Goal: Task Accomplishment & Management: Manage account settings

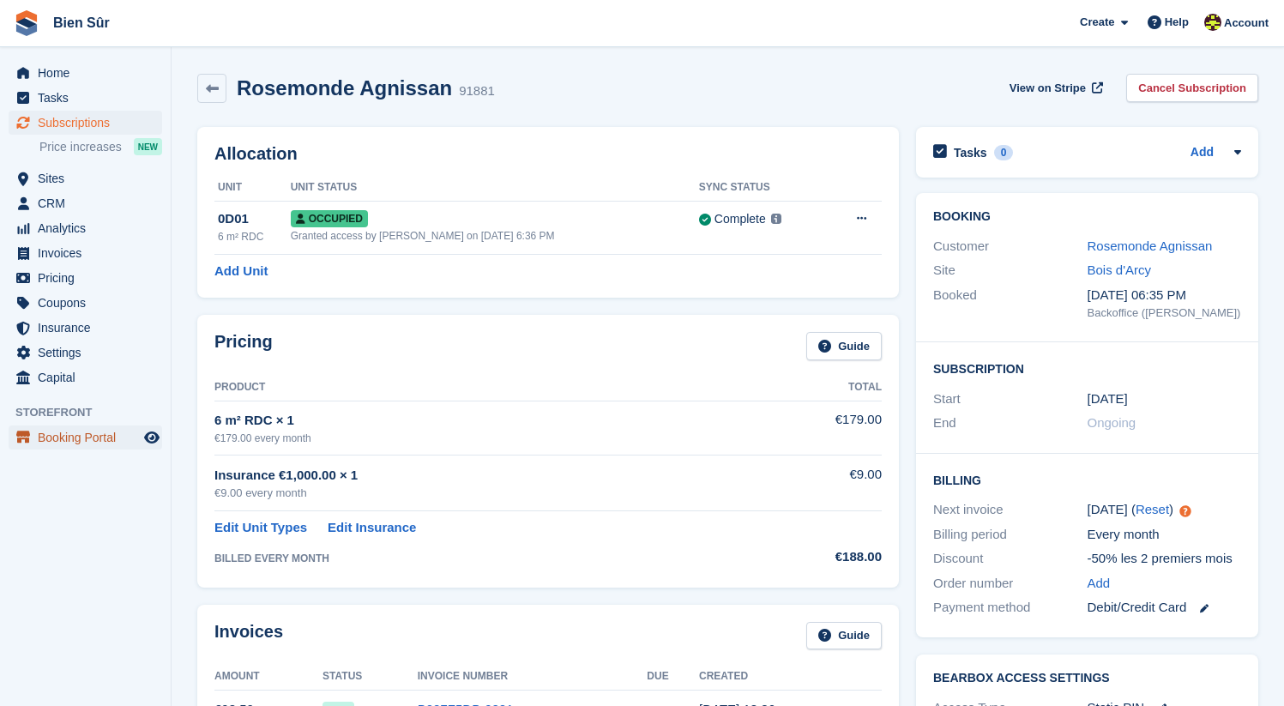
click at [101, 440] on span "Booking Portal" at bounding box center [89, 437] width 103 height 24
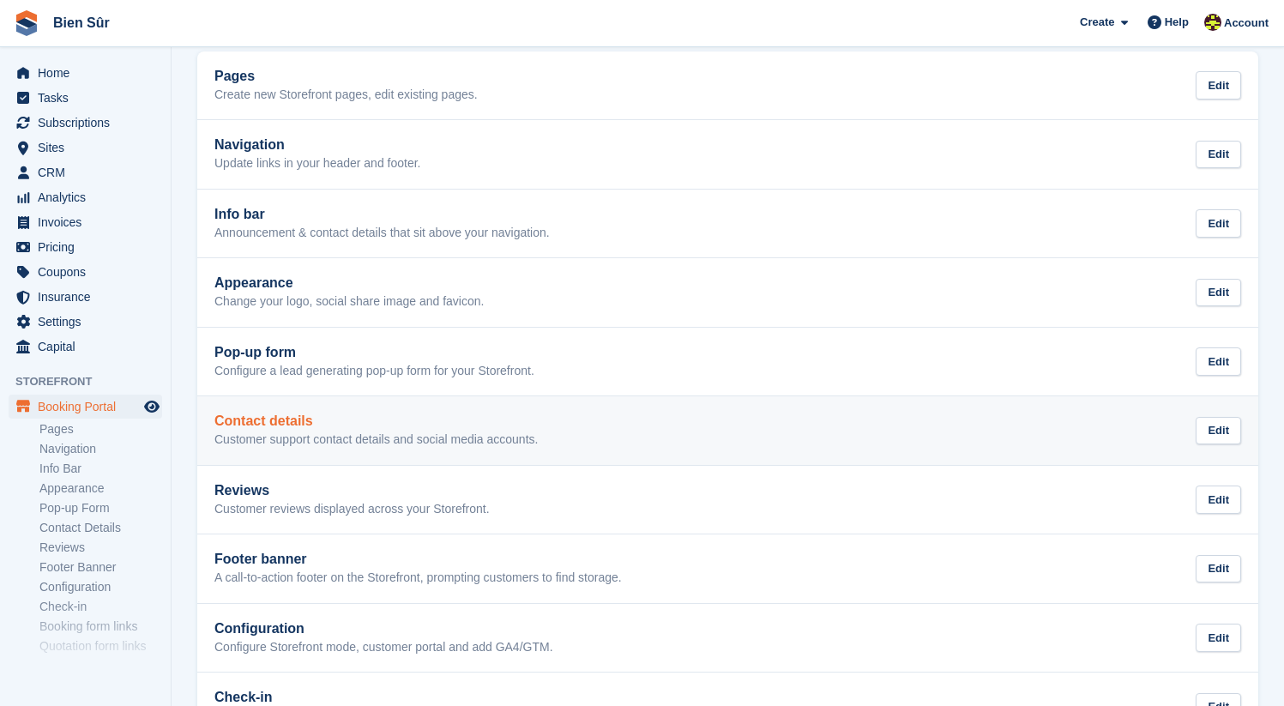
scroll to position [221, 0]
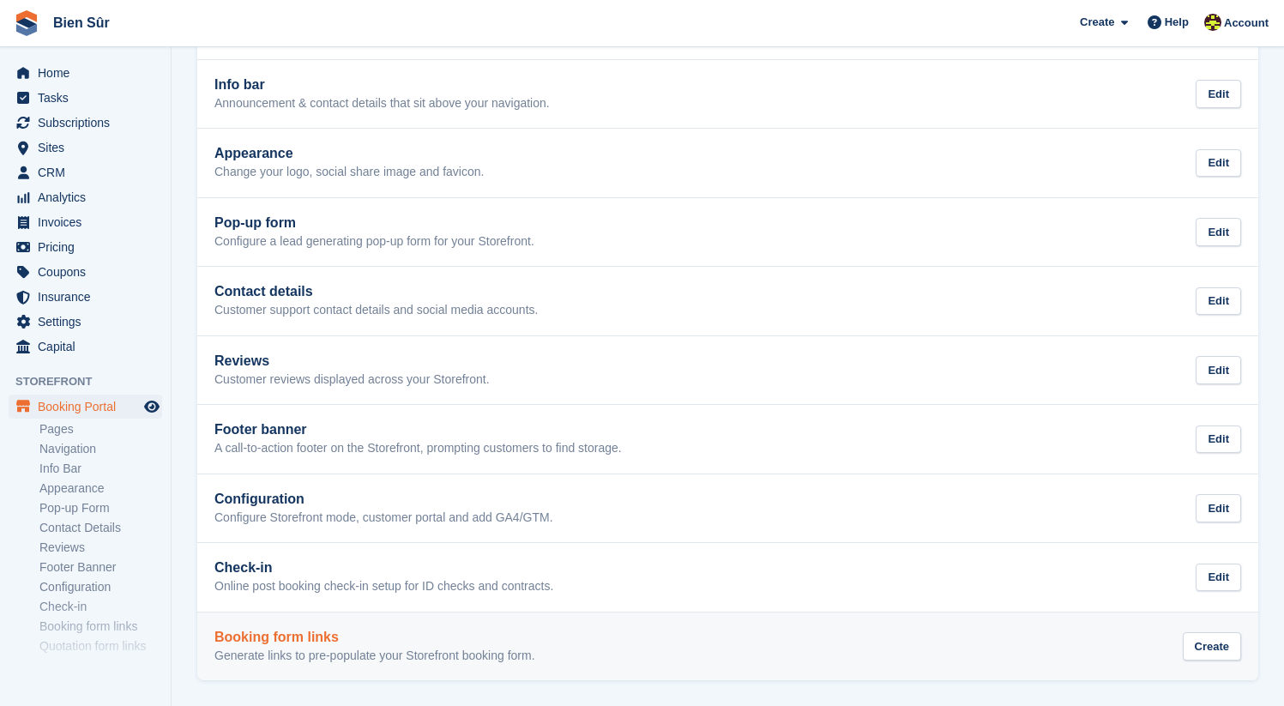
click at [389, 653] on p "Generate links to pre-populate your Storefront booking form." at bounding box center [374, 655] width 321 height 15
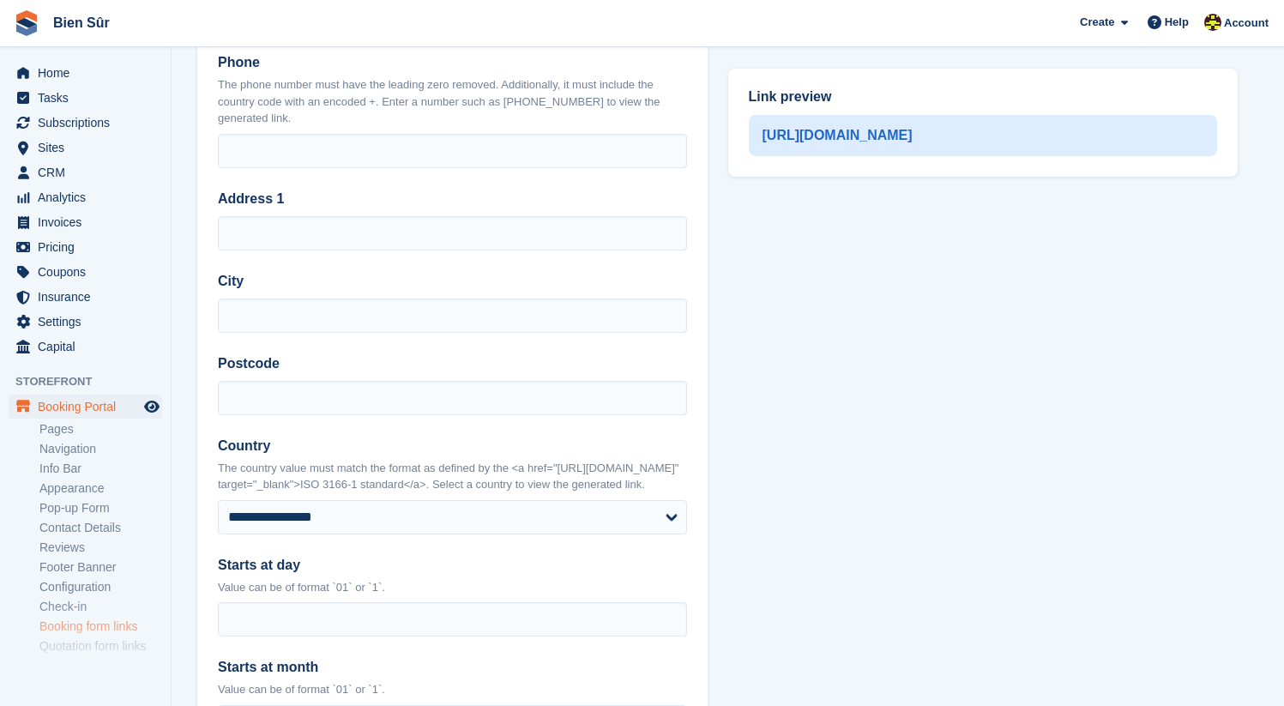
scroll to position [615, 0]
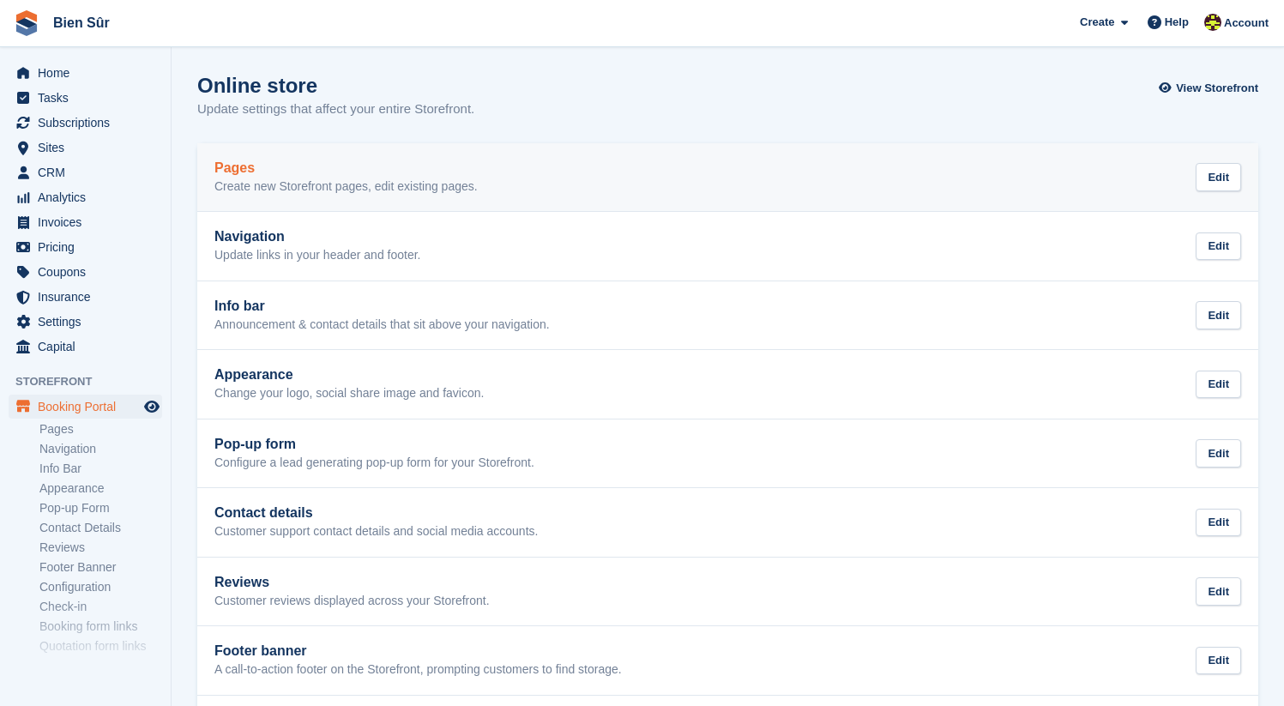
click at [327, 175] on h2 "Pages" at bounding box center [345, 167] width 263 height 15
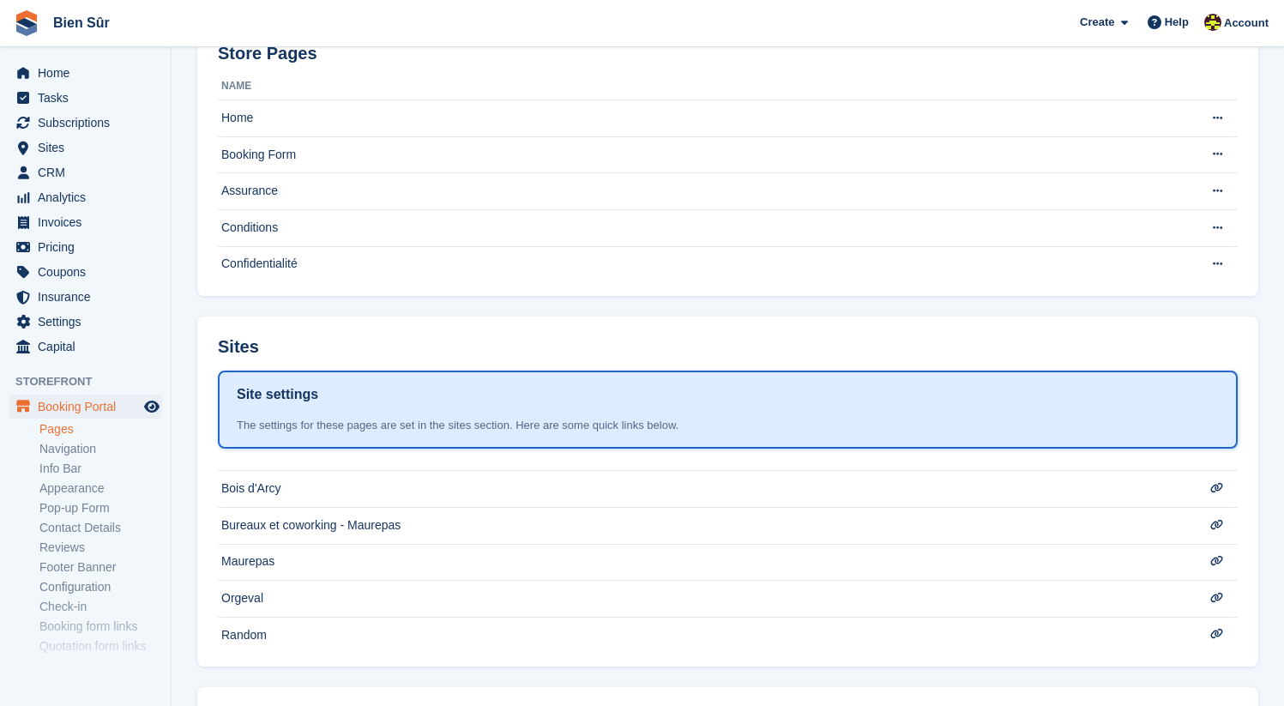
scroll to position [68, 0]
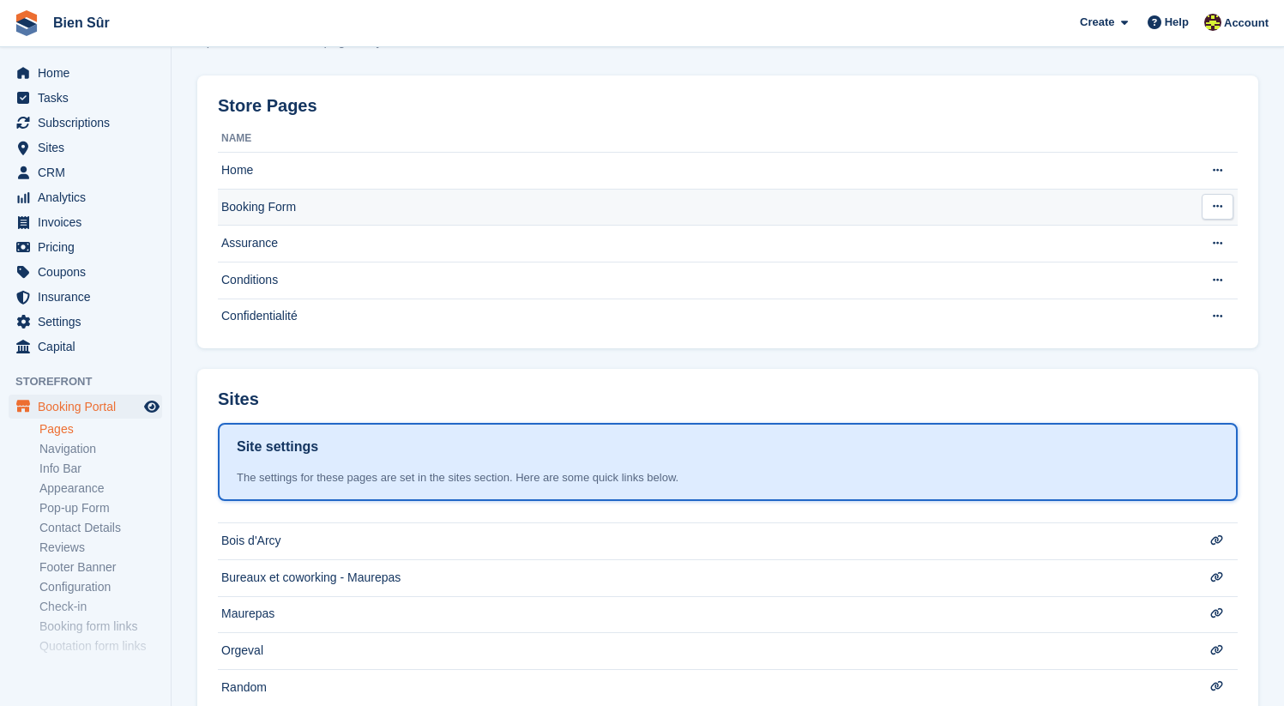
click at [340, 208] on td "Booking Form" at bounding box center [702, 207] width 969 height 37
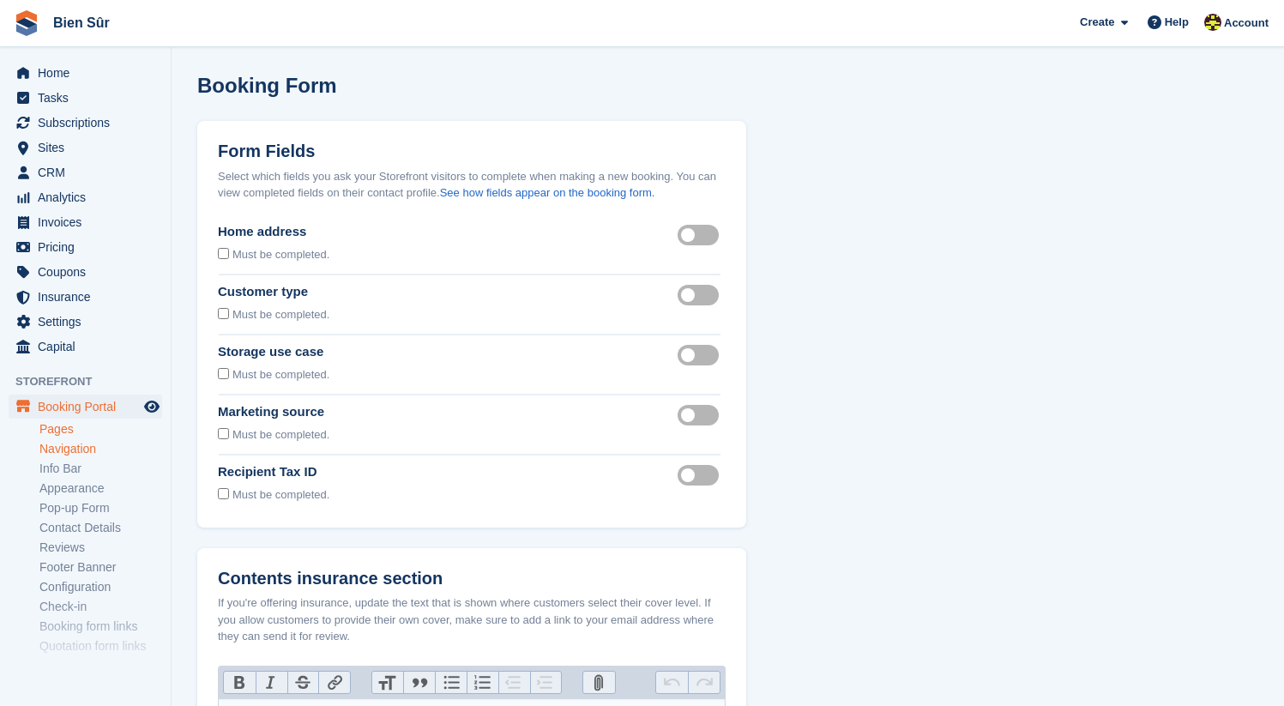
click at [79, 454] on link "Navigation" at bounding box center [100, 449] width 123 height 16
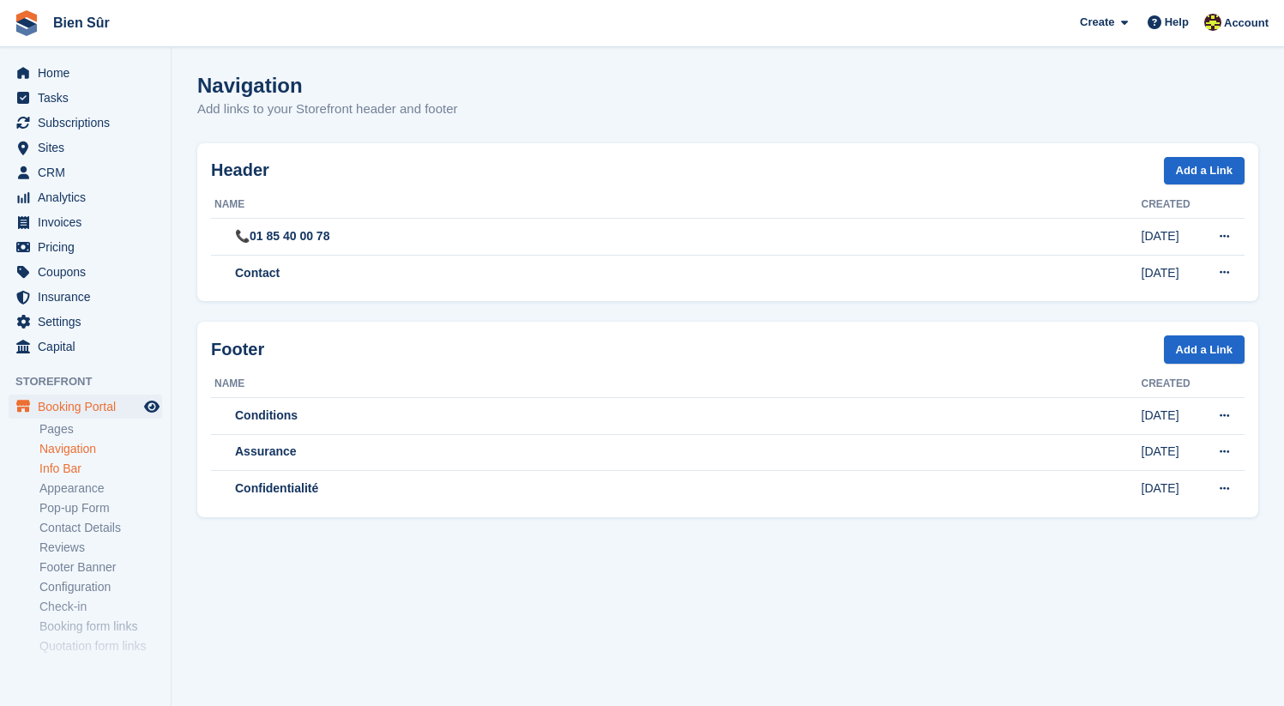
click at [74, 466] on link "Info Bar" at bounding box center [100, 468] width 123 height 16
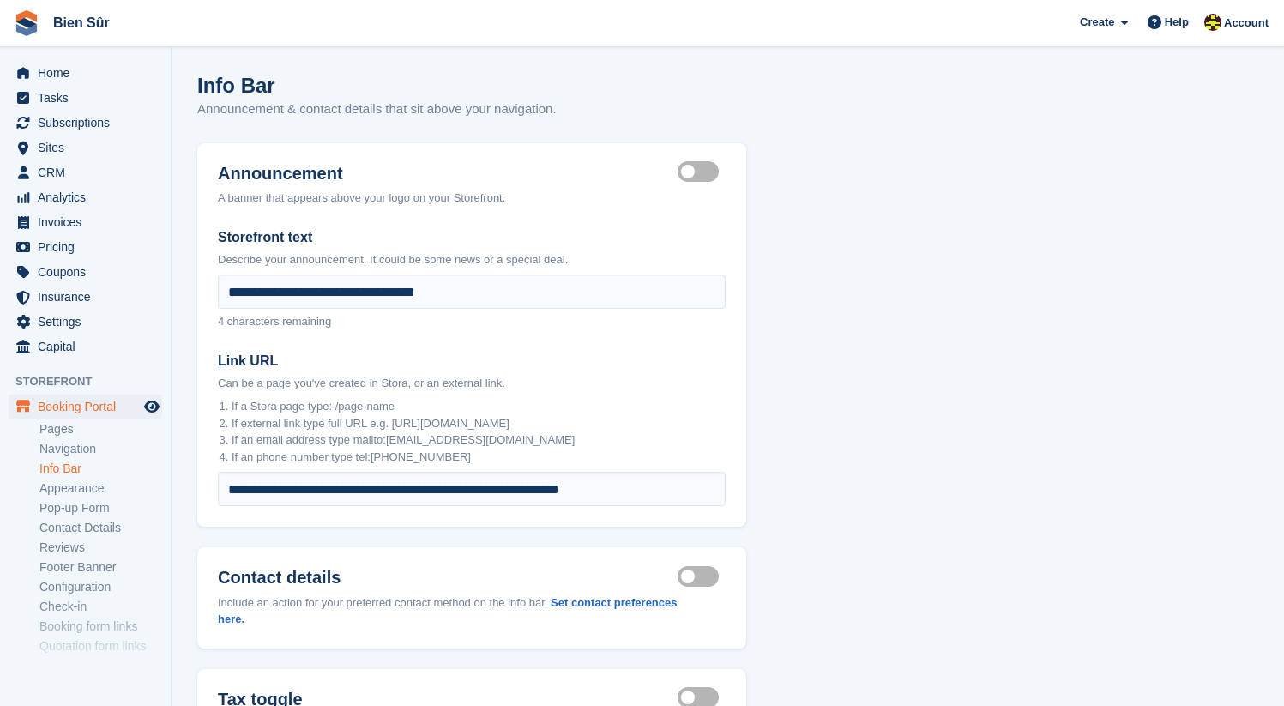
scroll to position [181, 0]
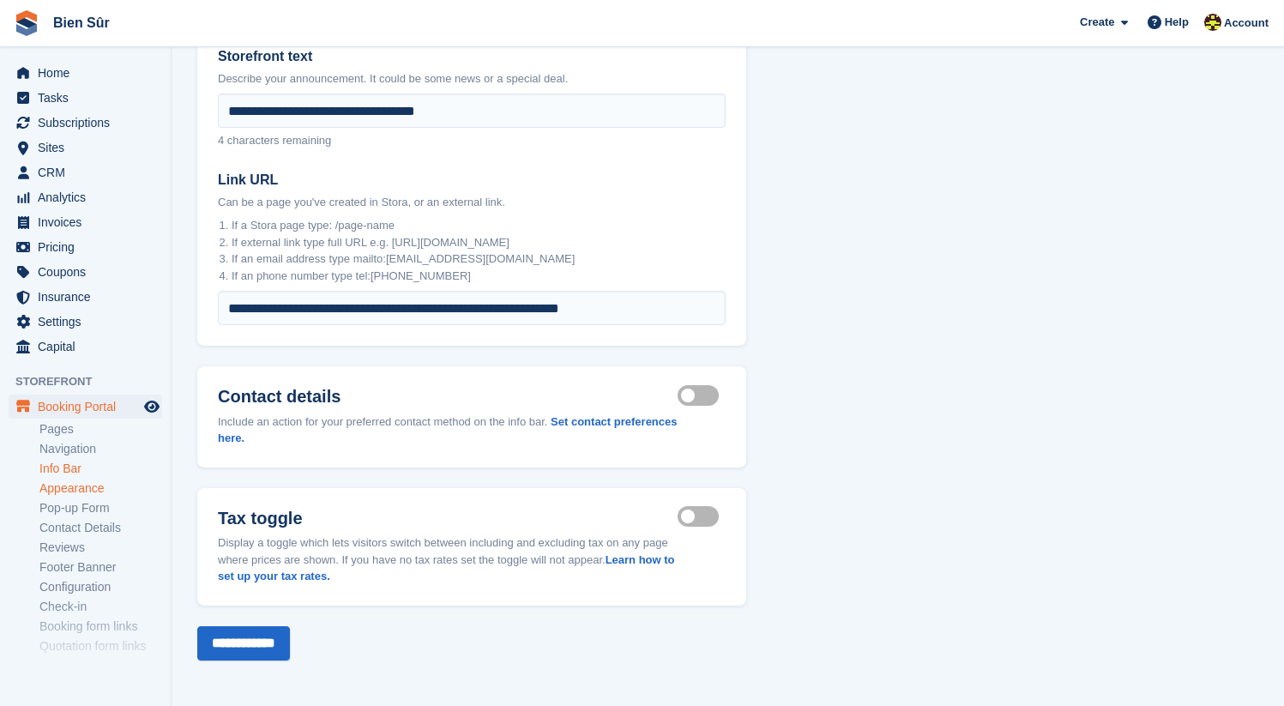
click at [102, 490] on link "Appearance" at bounding box center [100, 488] width 123 height 16
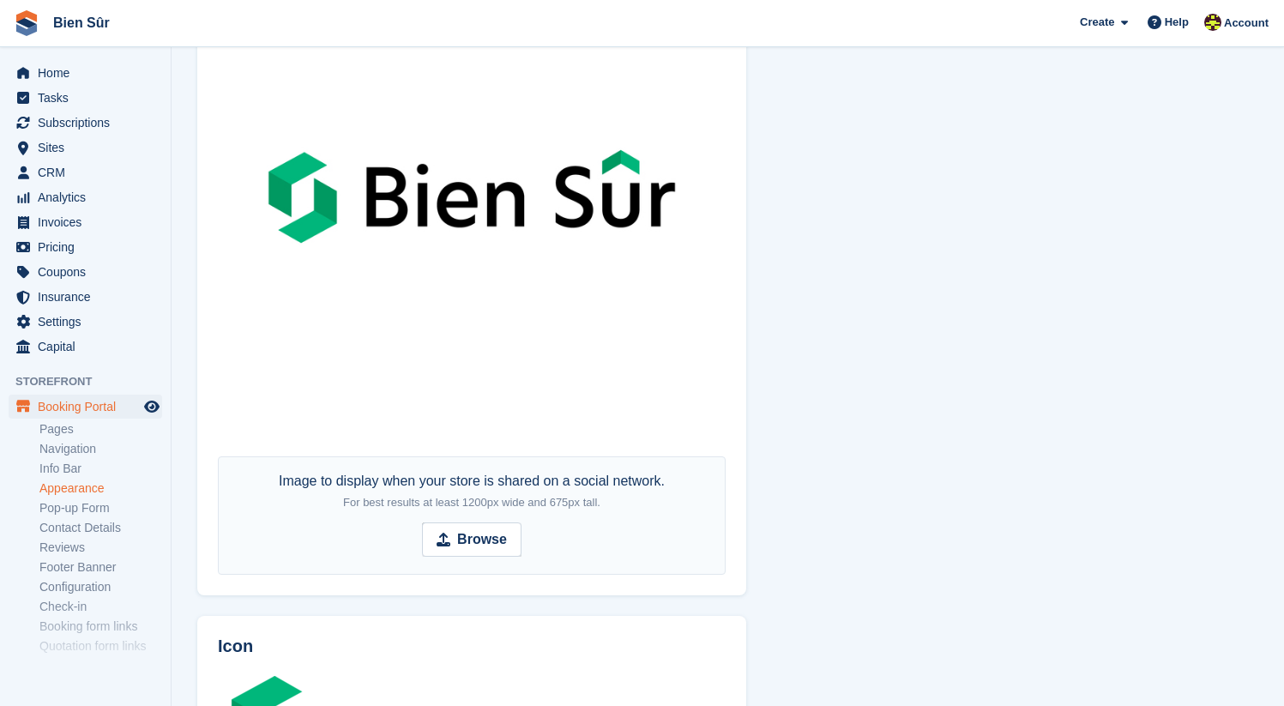
scroll to position [1237, 0]
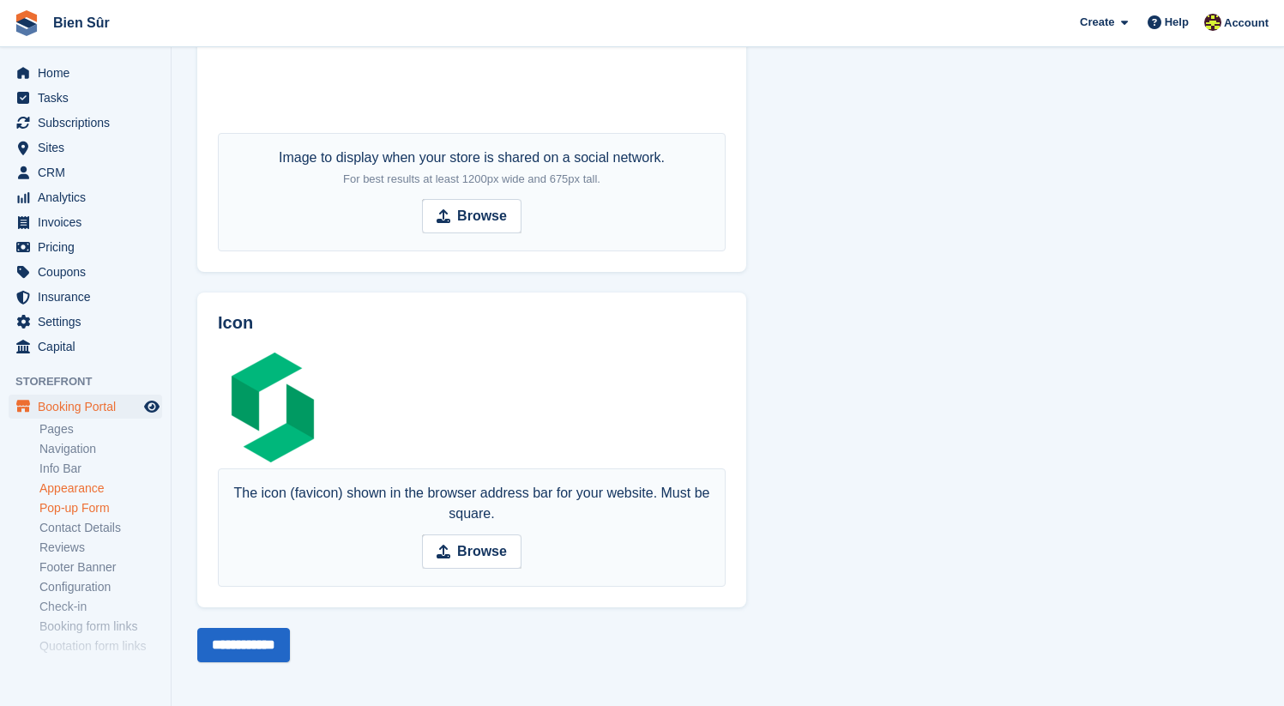
click at [108, 511] on link "Pop-up Form" at bounding box center [100, 508] width 123 height 16
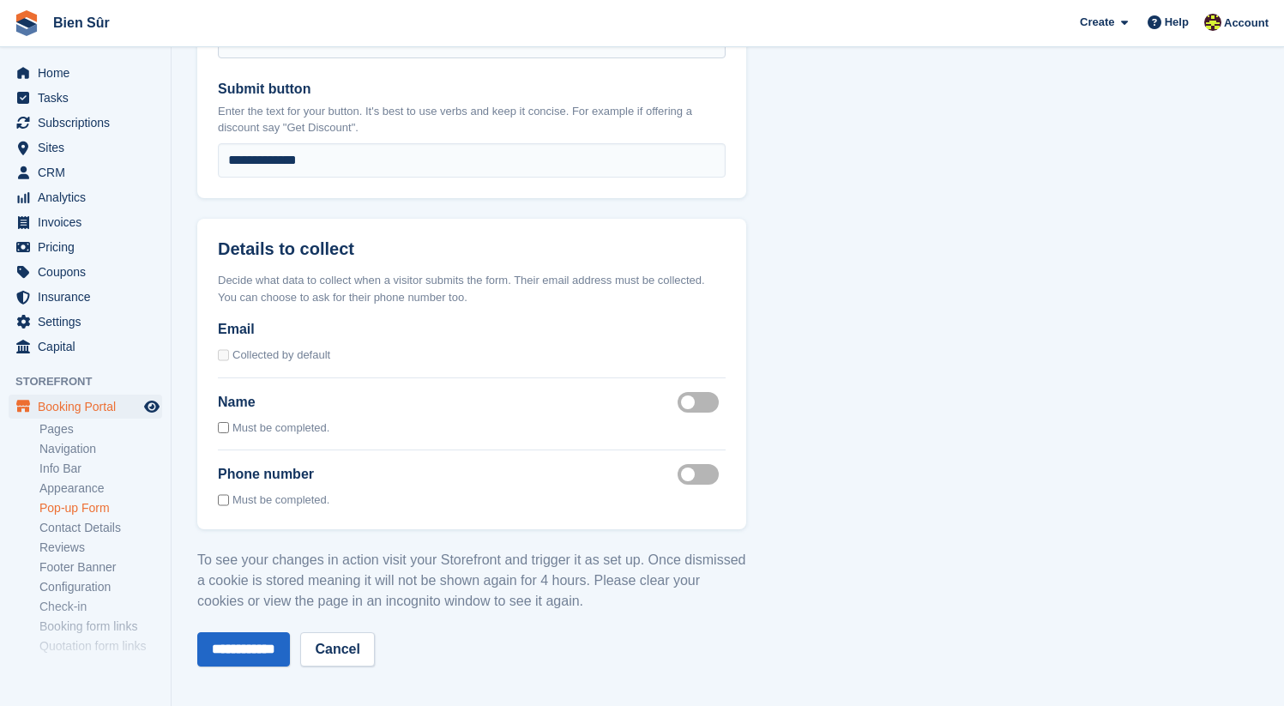
scroll to position [1326, 0]
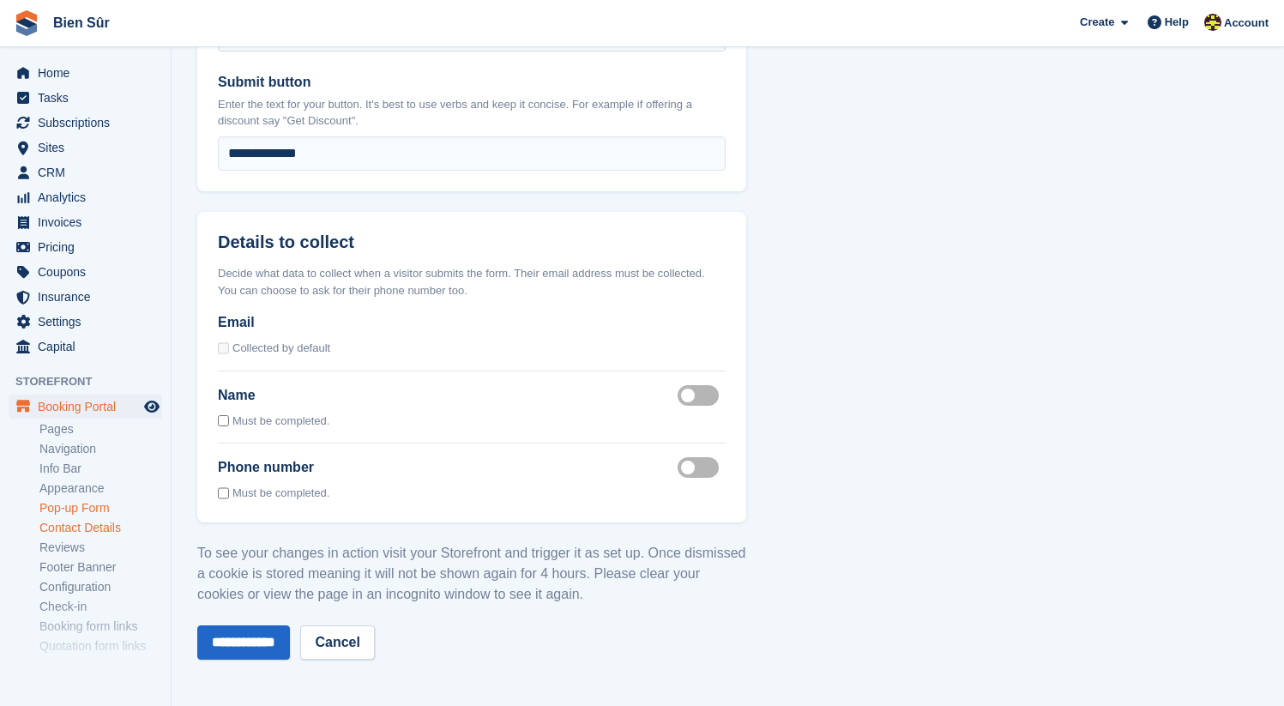
click at [93, 533] on link "Contact Details" at bounding box center [100, 528] width 123 height 16
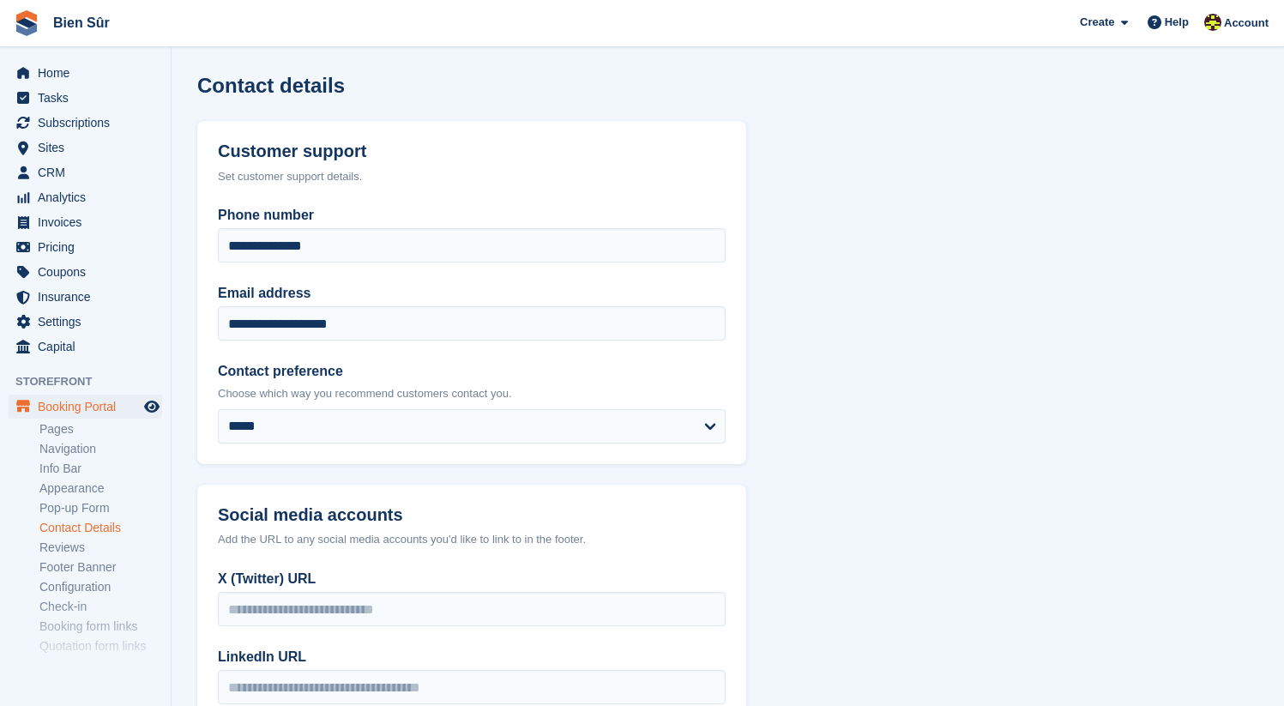
scroll to position [276, 0]
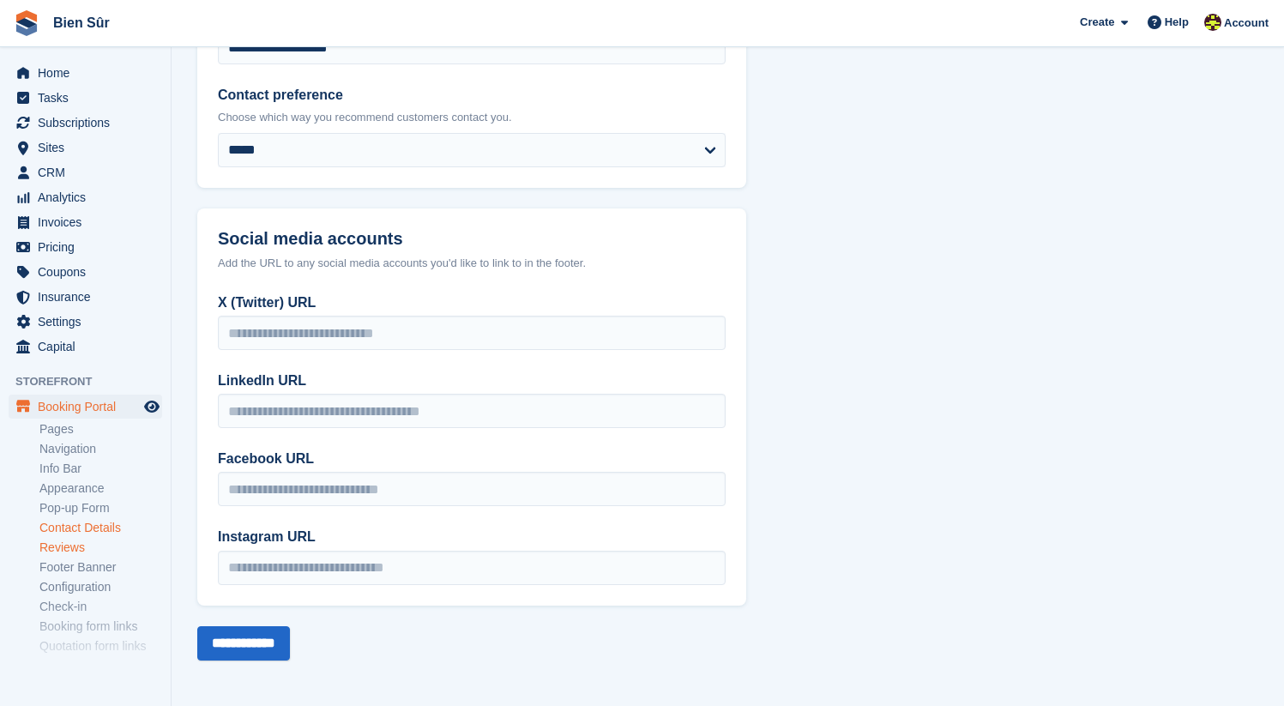
click at [76, 547] on link "Reviews" at bounding box center [100, 547] width 123 height 16
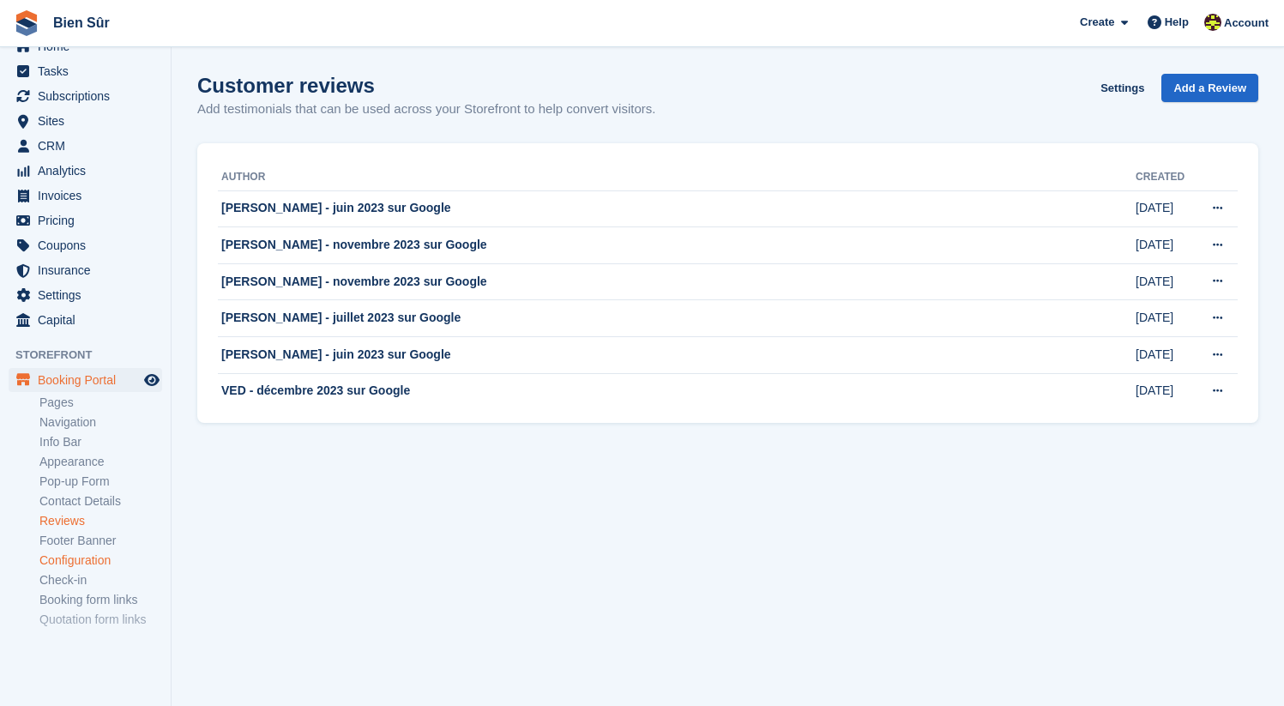
scroll to position [29, 0]
click at [92, 542] on link "Footer Banner" at bounding box center [100, 538] width 123 height 16
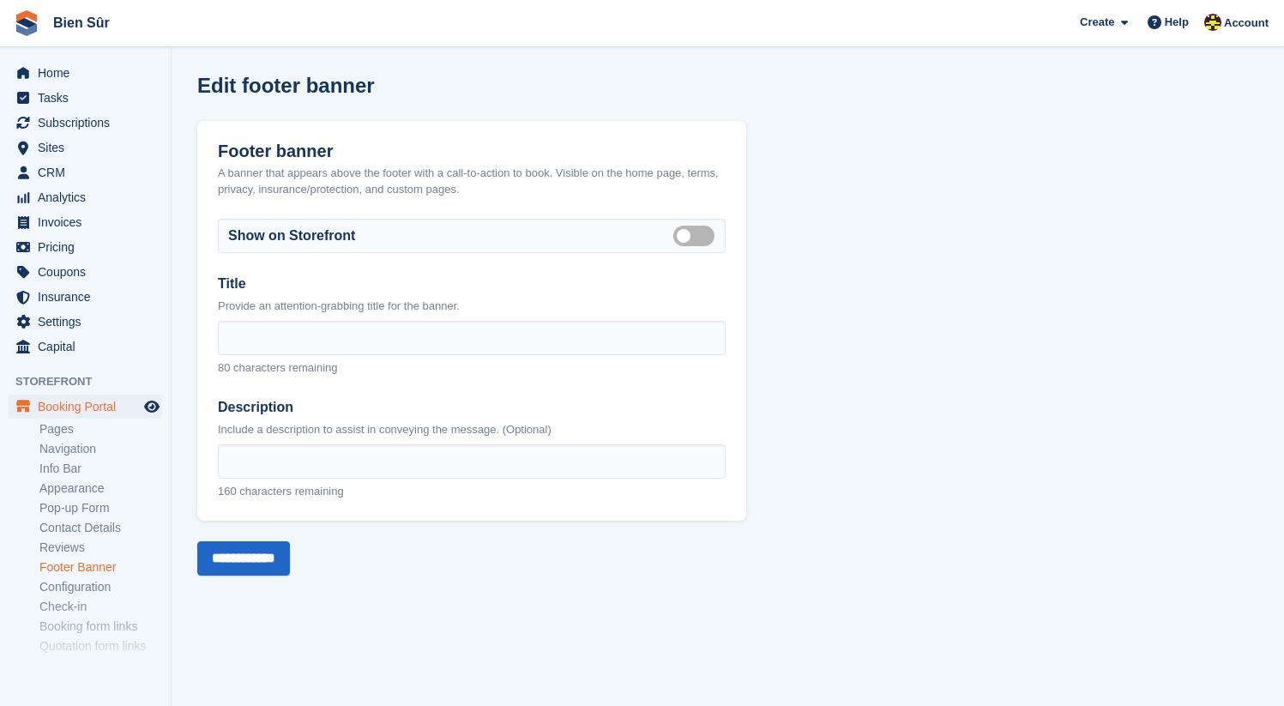
scroll to position [3, 0]
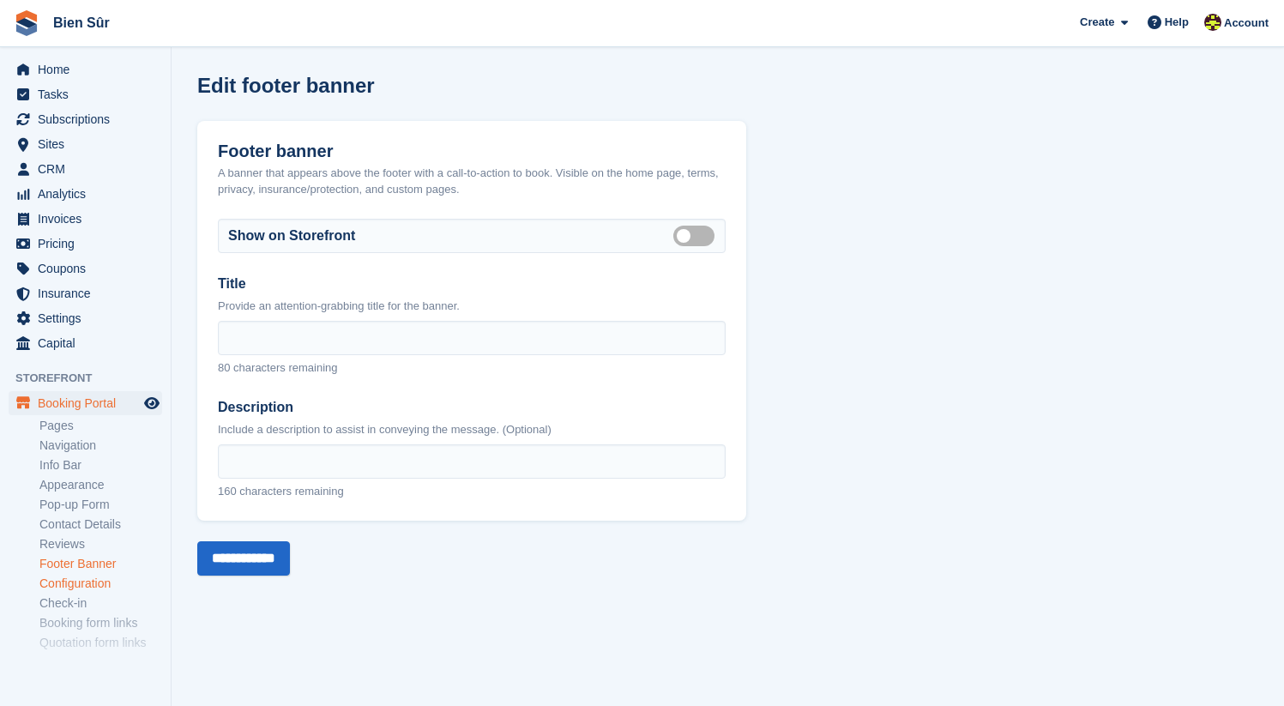
click at [93, 581] on link "Configuration" at bounding box center [100, 583] width 123 height 16
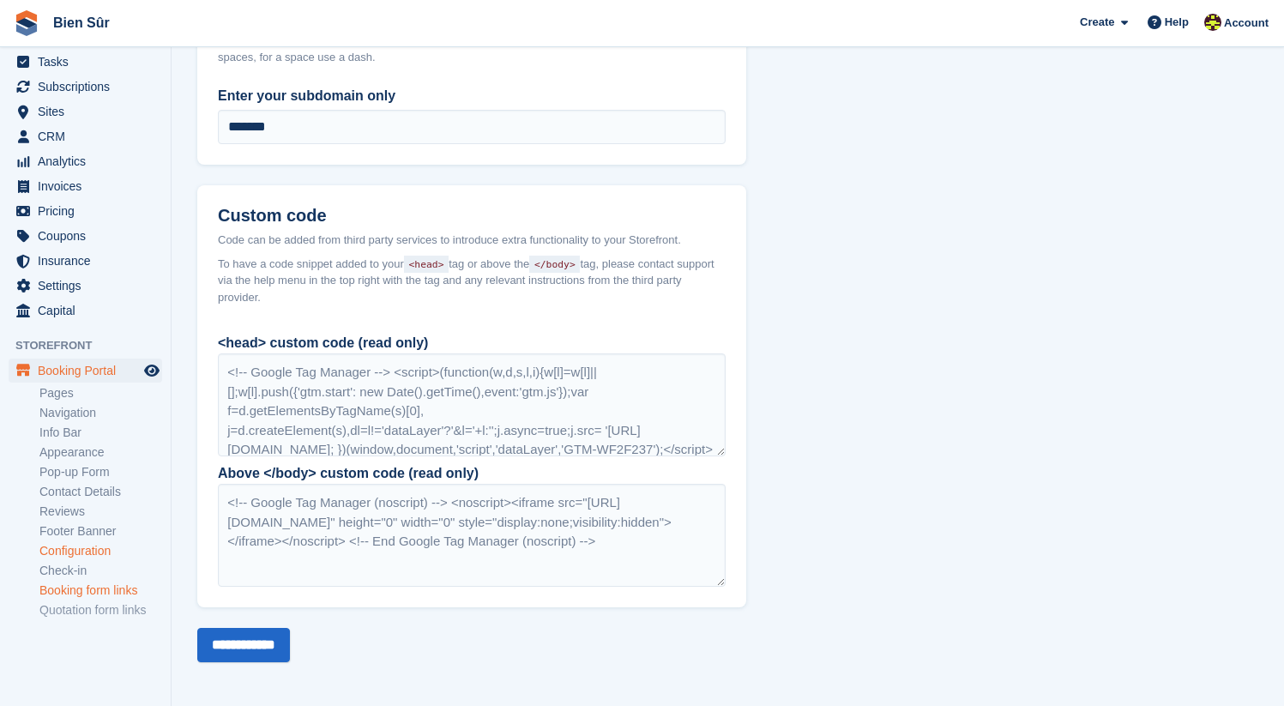
scroll to position [38, 0]
click at [80, 572] on link "Check-in" at bounding box center [100, 569] width 123 height 16
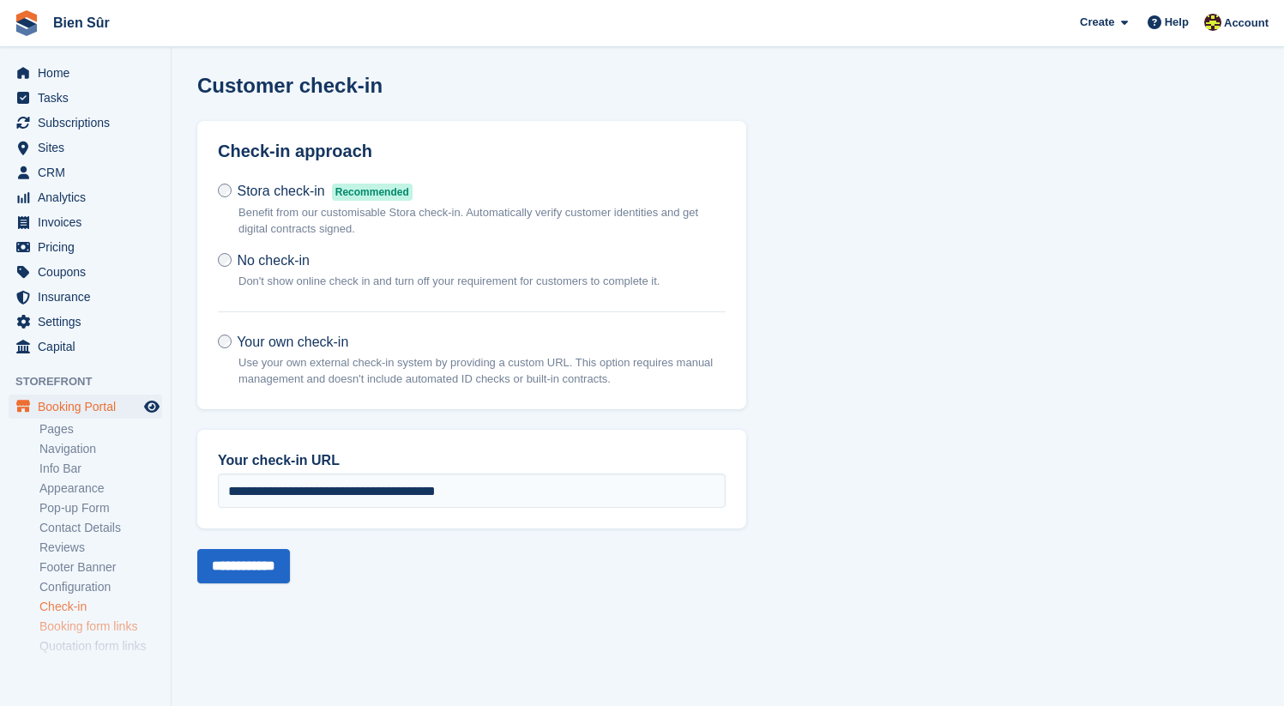
click at [98, 623] on link "Booking form links" at bounding box center [100, 626] width 123 height 16
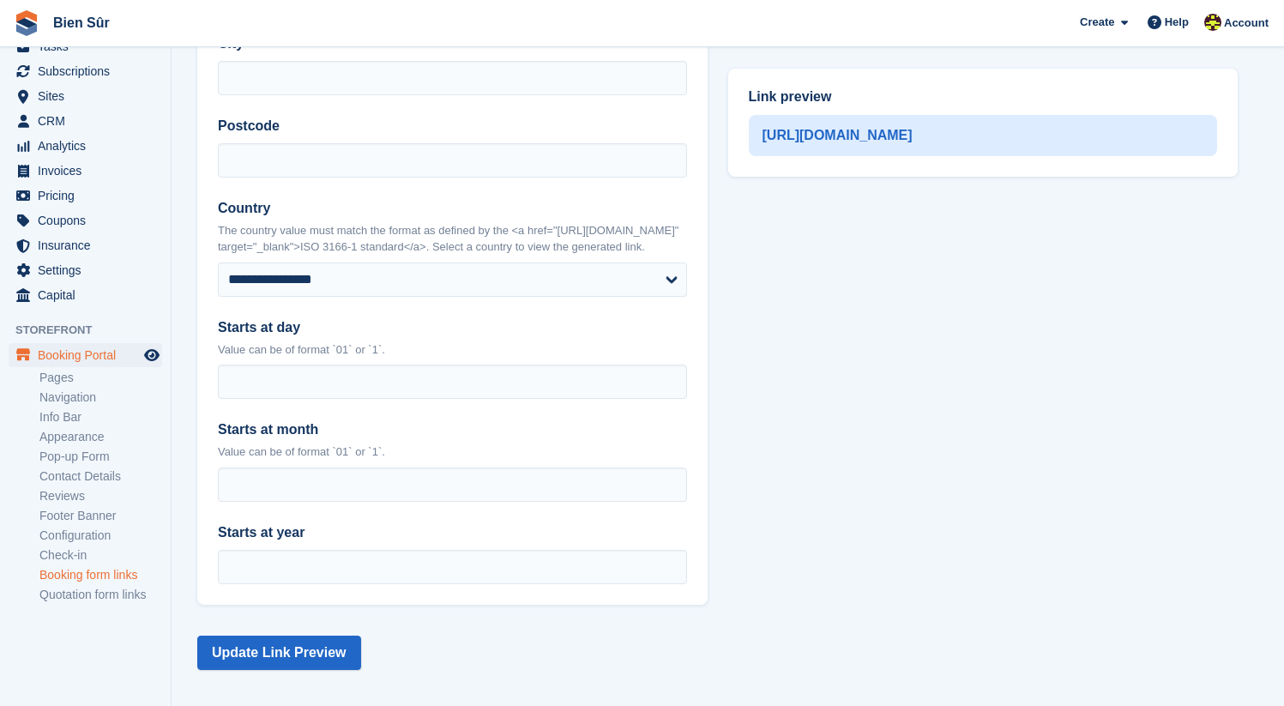
scroll to position [615, 0]
click at [105, 588] on link "Quotation form links" at bounding box center [100, 595] width 123 height 16
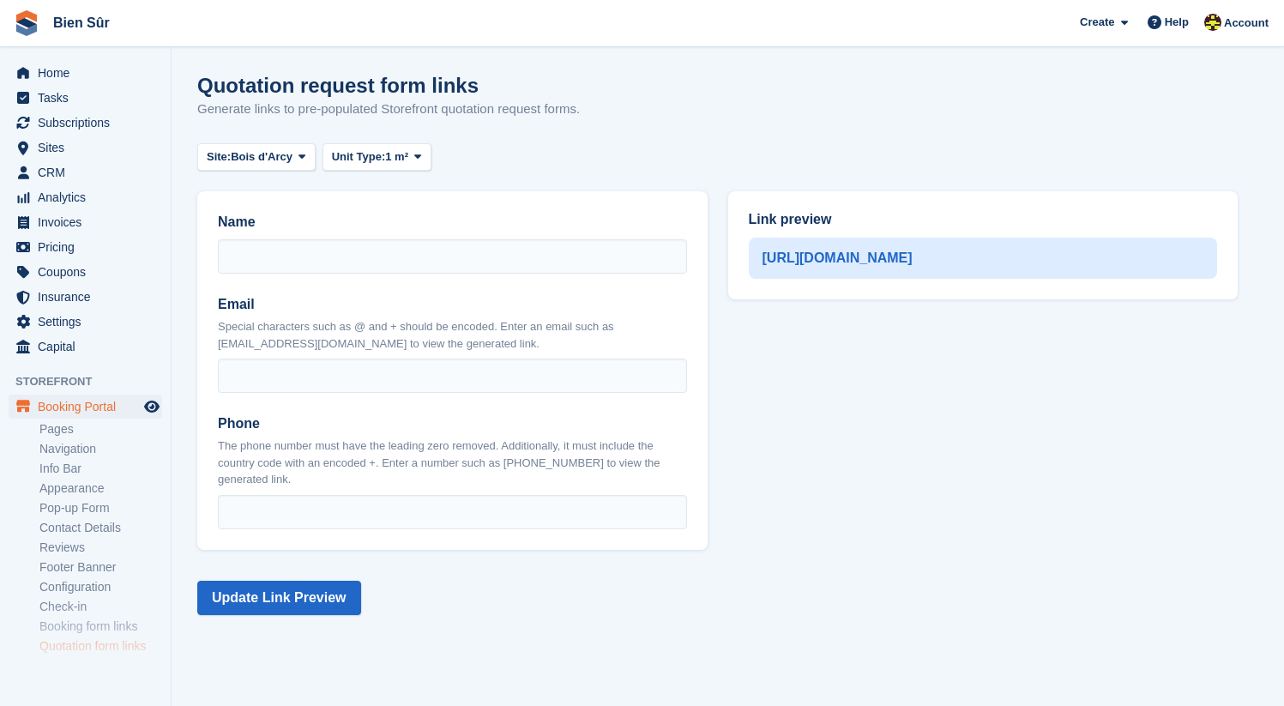
scroll to position [51, 0]
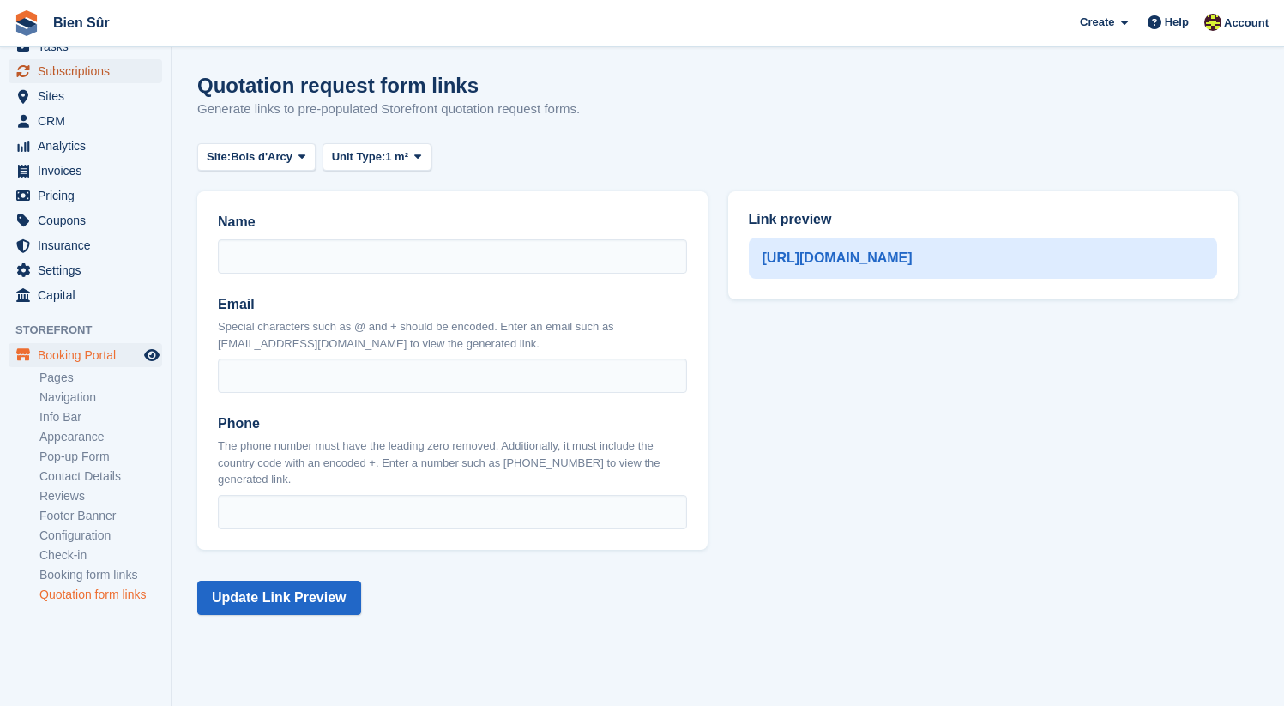
click at [93, 79] on span "Subscriptions" at bounding box center [89, 71] width 103 height 24
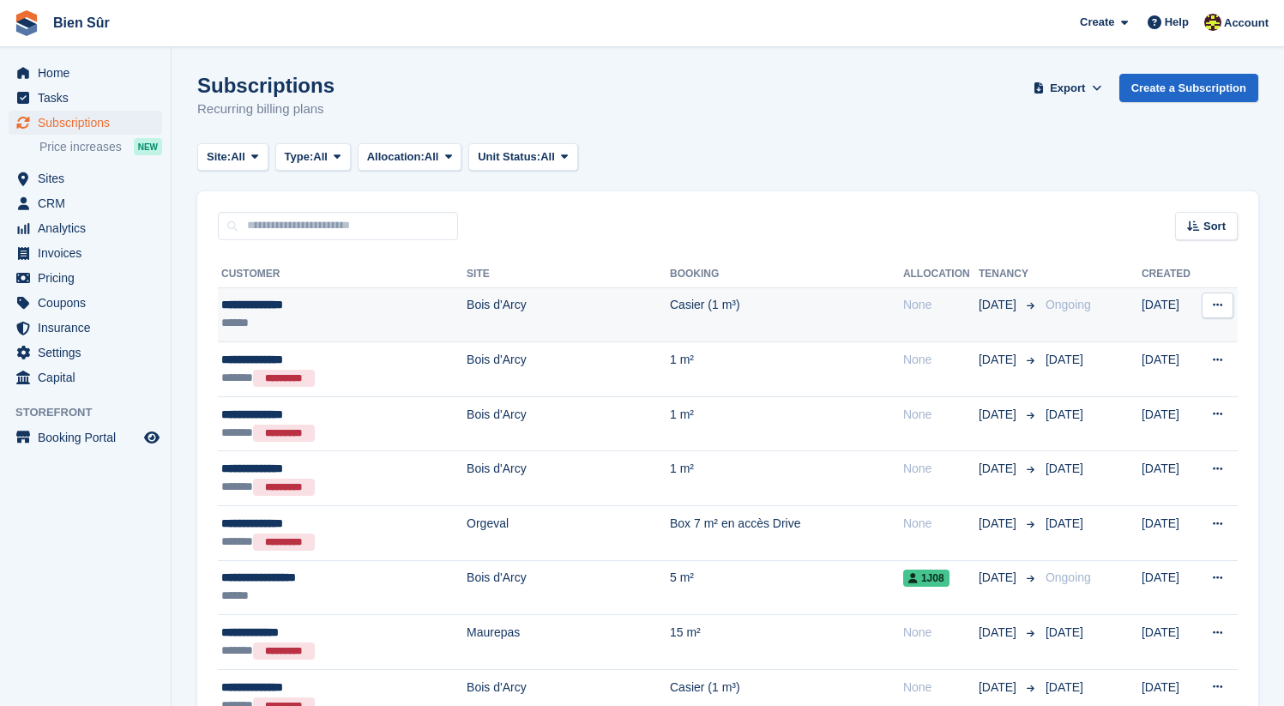
click at [1211, 306] on button at bounding box center [1217, 305] width 32 height 26
click at [1150, 370] on p "Cancel subscription" at bounding box center [1150, 375] width 149 height 22
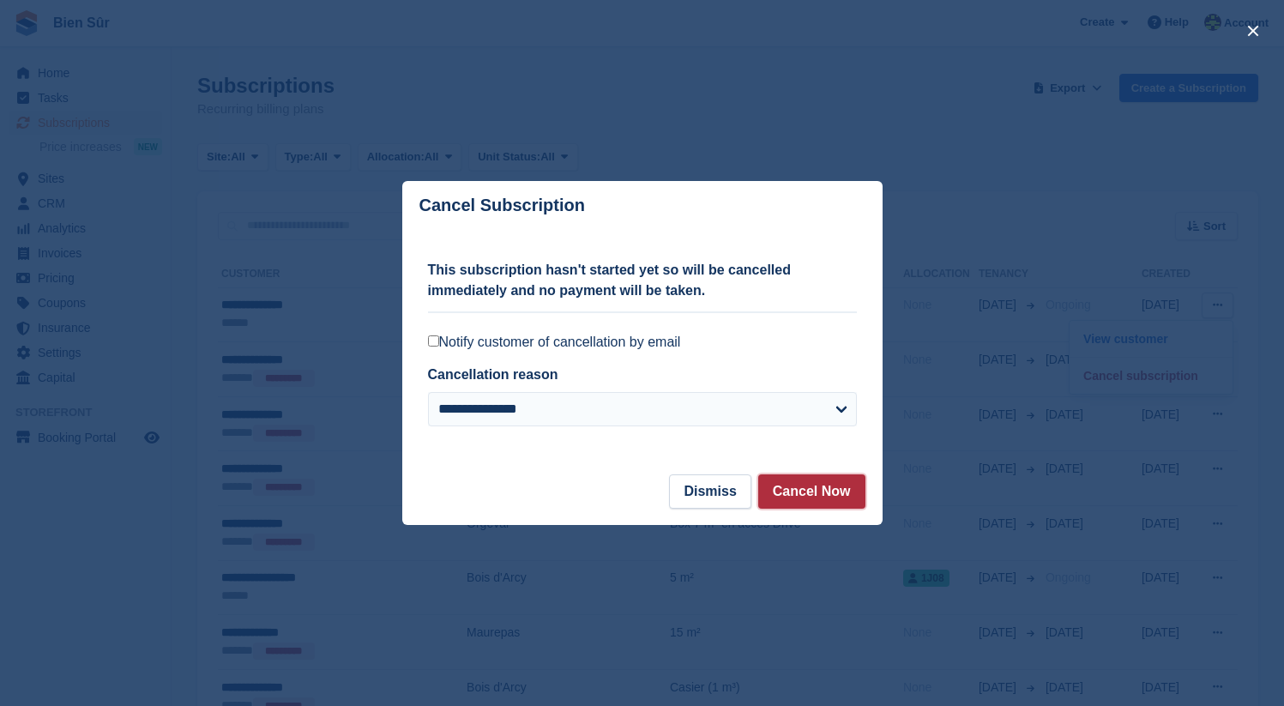
click at [815, 492] on button "Cancel Now" at bounding box center [811, 491] width 107 height 34
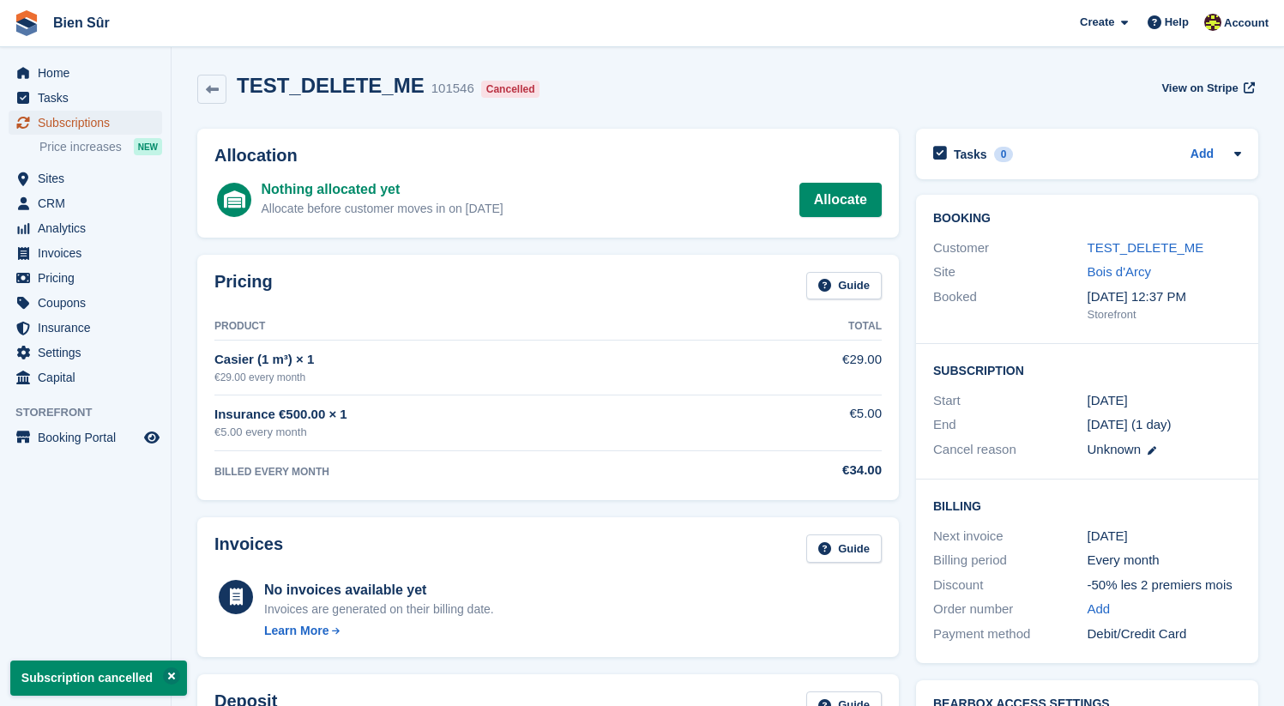
click at [86, 117] on span "Subscriptions" at bounding box center [89, 123] width 103 height 24
